Goal: Task Accomplishment & Management: Manage account settings

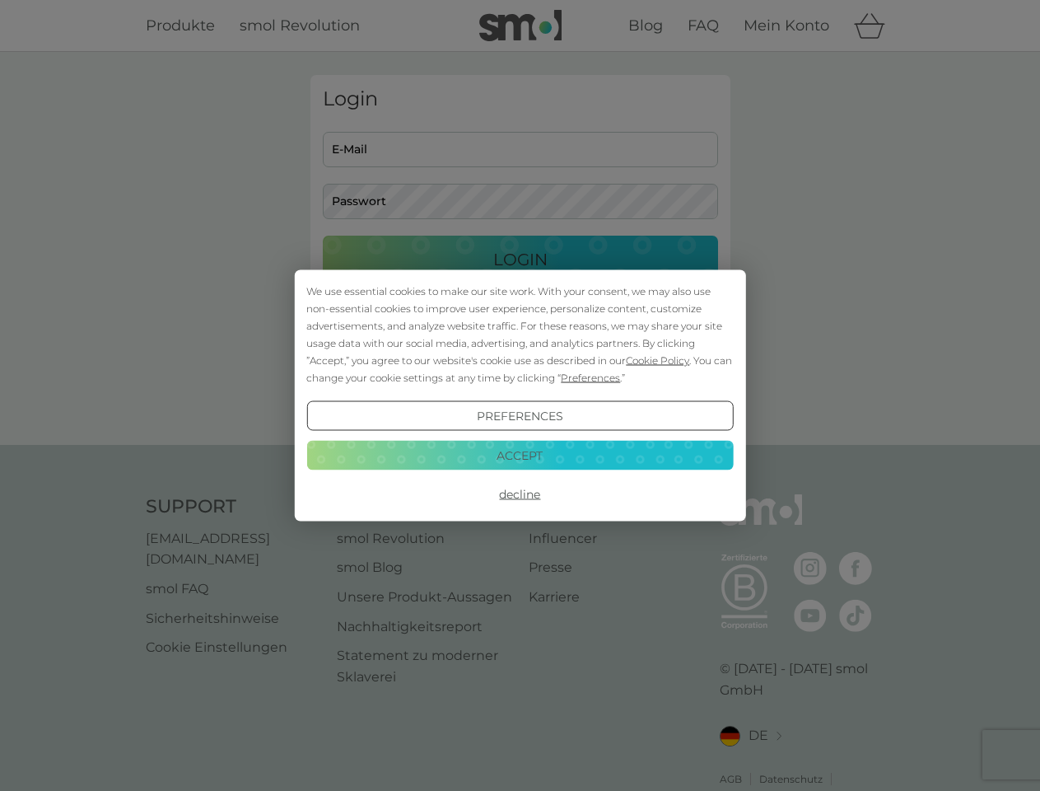
click at [658, 360] on span "Cookie Policy" at bounding box center [657, 360] width 63 height 12
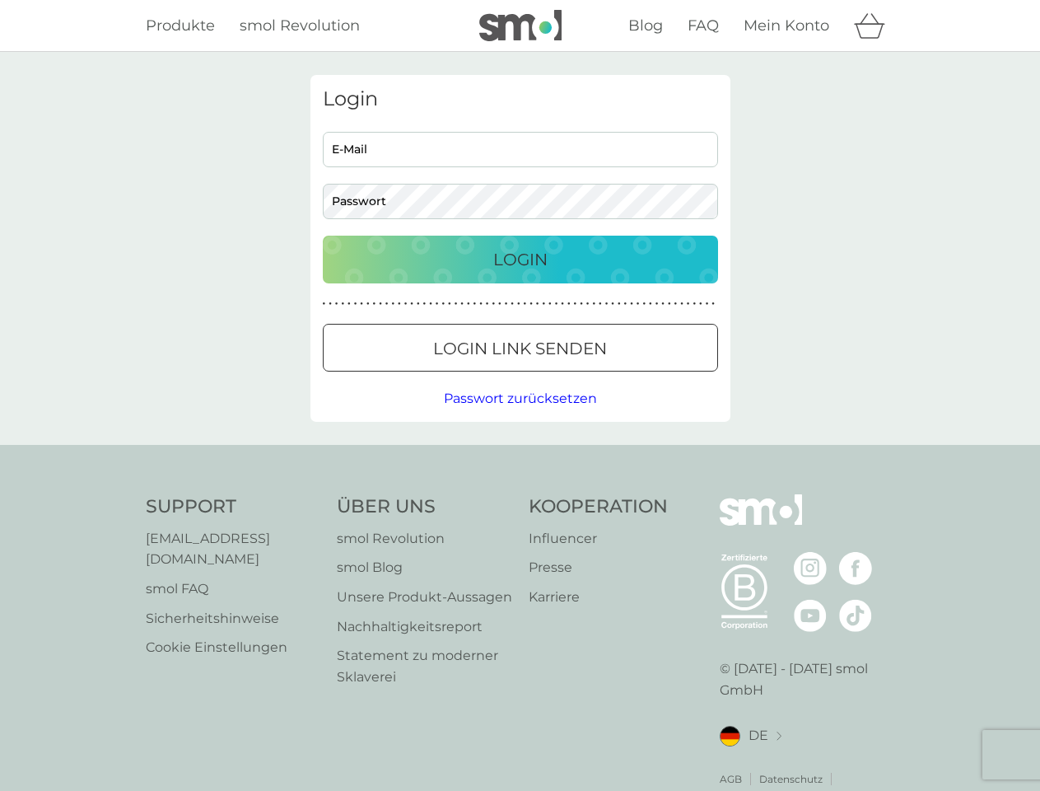
click at [589, 377] on div "Login E-Mail Passwort Login ● ● ● ● ● ● ● ● ● ● ● ● ● ● ● ● ● ● ● ● ● ● ● ● ● ●…" at bounding box center [521, 248] width 420 height 347
click at [520, 416] on div "Login E-Mail Passwort Login ● ● ● ● ● ● ● ● ● ● ● ● ● ● ● ● ● ● ● ● ● ● ● ● ● ●…" at bounding box center [521, 248] width 420 height 347
click at [520, 494] on div "Support [EMAIL_ADDRESS][DOMAIN_NAME] smol FAQ Sicherheitshinweise Cookie Einste…" at bounding box center [521, 652] width 750 height 316
click at [520, 455] on div "Support [EMAIL_ADDRESS][DOMAIN_NAME] smol FAQ Sicherheitshinweise Cookie Einste…" at bounding box center [520, 652] width 1040 height 415
